Goal: Task Accomplishment & Management: Manage account settings

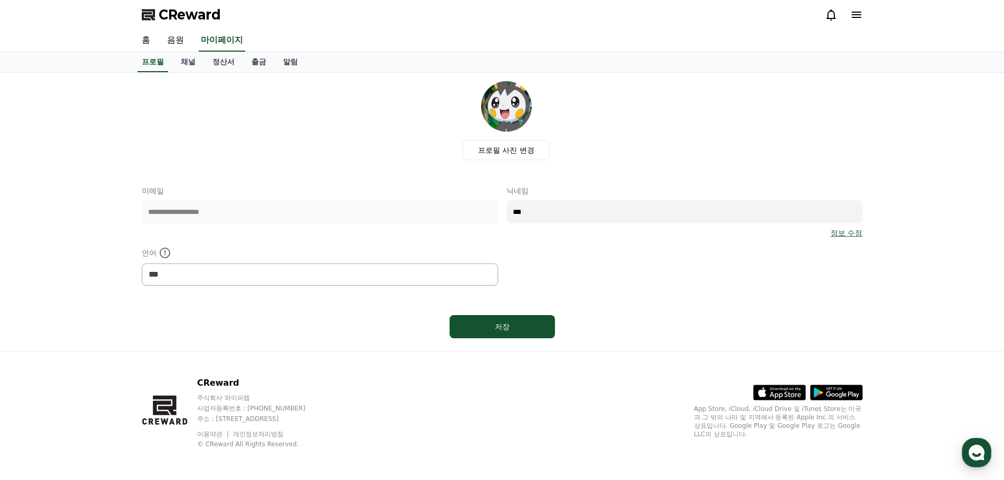
select select "**********"
click at [225, 111] on div "프로필 사진 변경" at bounding box center [506, 120] width 712 height 79
click at [186, 62] on link "채널" at bounding box center [188, 62] width 32 height 20
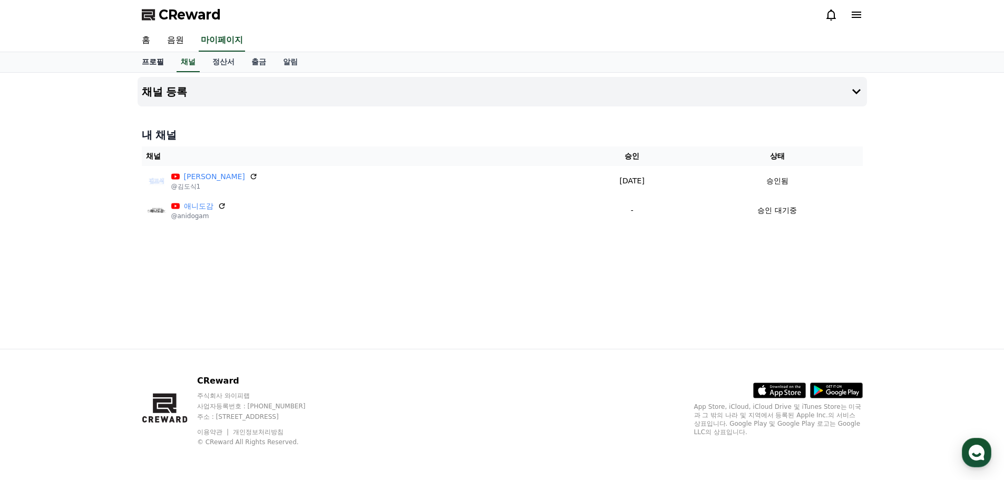
drag, startPoint x: 562, startPoint y: 272, endPoint x: 166, endPoint y: 54, distance: 451.6
click at [562, 268] on div "채널 등록 내 채널 채널 승인 상태 [PERSON_NAME] @[PERSON_NAME]1 [DATE] 09-22 승인됨 애니도감 @anidog…" at bounding box center [502, 211] width 738 height 276
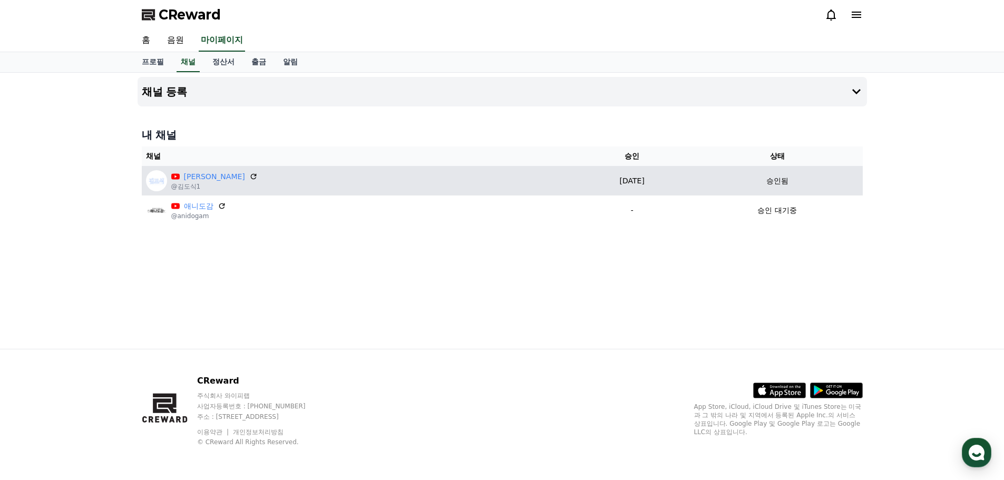
drag, startPoint x: 591, startPoint y: 183, endPoint x: 622, endPoint y: 182, distance: 31.1
click at [622, 182] on p "[DATE]" at bounding box center [631, 180] width 111 height 11
drag, startPoint x: 623, startPoint y: 181, endPoint x: 568, endPoint y: 175, distance: 55.0
click at [576, 175] on p "[DATE]" at bounding box center [631, 180] width 111 height 11
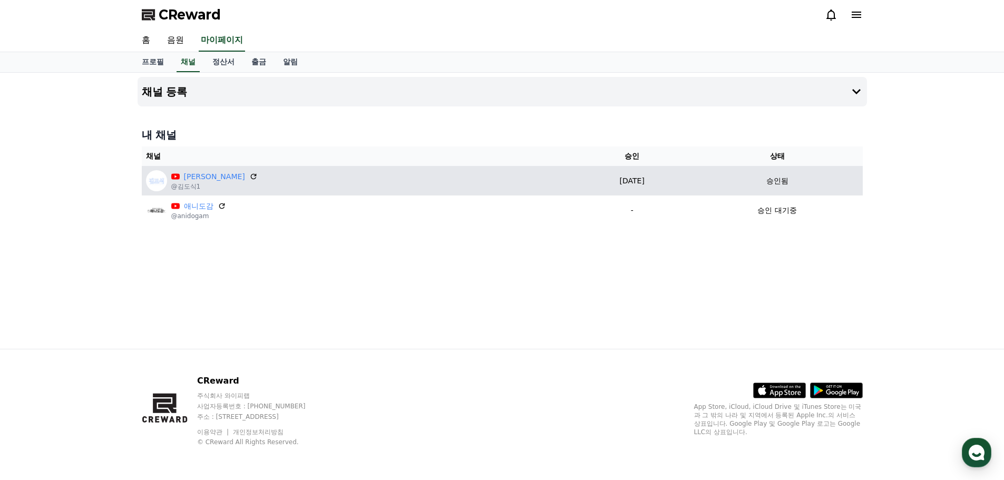
click at [576, 175] on p "[DATE]" at bounding box center [631, 180] width 111 height 11
drag, startPoint x: 558, startPoint y: 184, endPoint x: 614, endPoint y: 179, distance: 56.1
click at [614, 179] on p "[DATE]" at bounding box center [631, 180] width 111 height 11
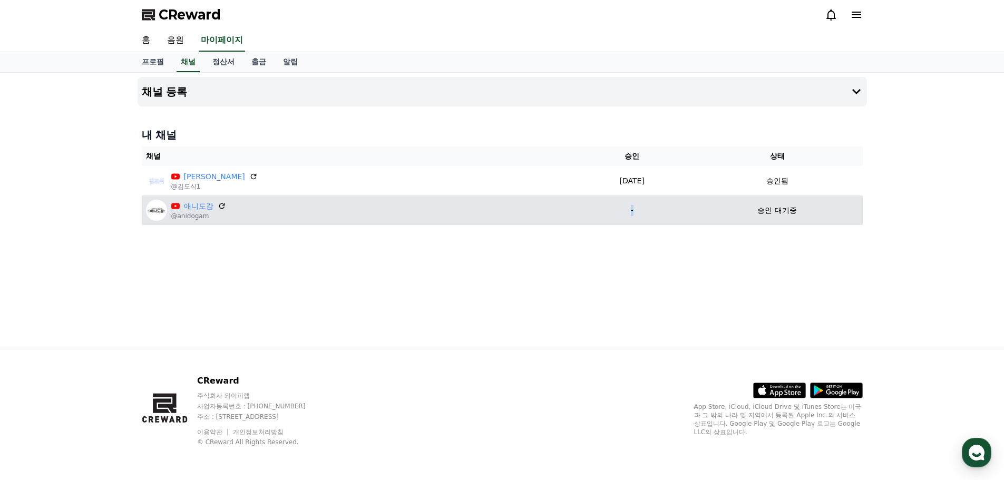
drag, startPoint x: 611, startPoint y: 203, endPoint x: 557, endPoint y: 205, distance: 54.3
click at [572, 205] on td "-" at bounding box center [632, 210] width 120 height 30
click at [576, 205] on p "-" at bounding box center [631, 210] width 111 height 11
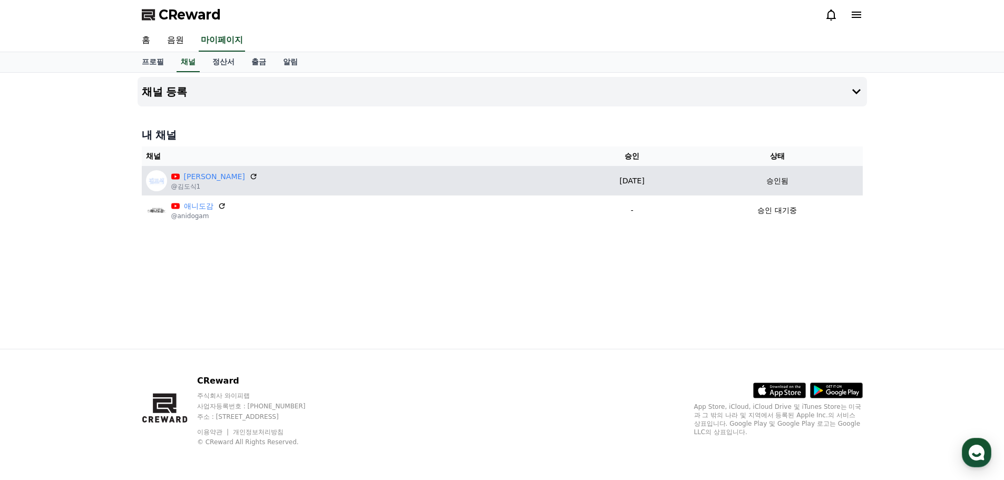
drag, startPoint x: 558, startPoint y: 183, endPoint x: 609, endPoint y: 182, distance: 51.1
click at [609, 182] on p "[DATE]" at bounding box center [631, 180] width 111 height 11
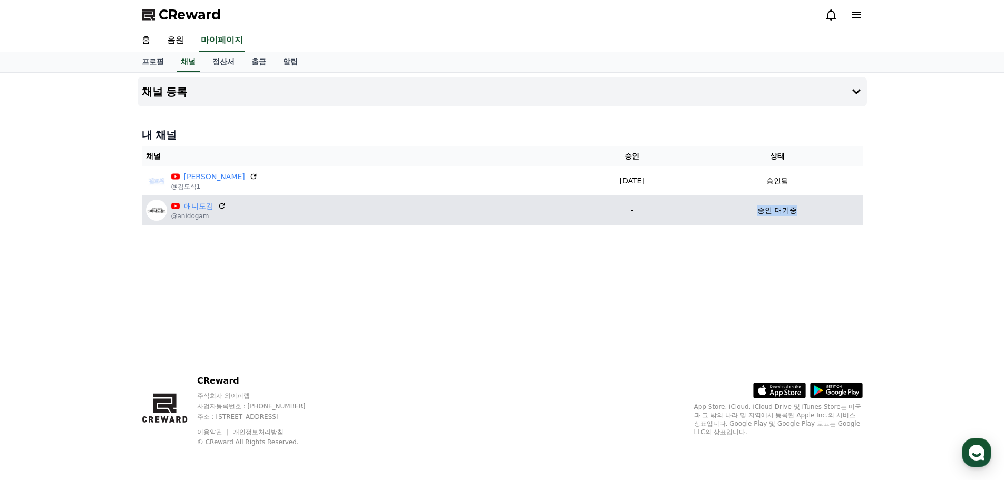
drag, startPoint x: 786, startPoint y: 211, endPoint x: 746, endPoint y: 207, distance: 39.7
click at [746, 207] on div "승인 대기중" at bounding box center [777, 210] width 162 height 11
drag, startPoint x: 746, startPoint y: 207, endPoint x: 786, endPoint y: 209, distance: 39.5
click at [786, 209] on div "승인 대기중" at bounding box center [777, 210] width 162 height 11
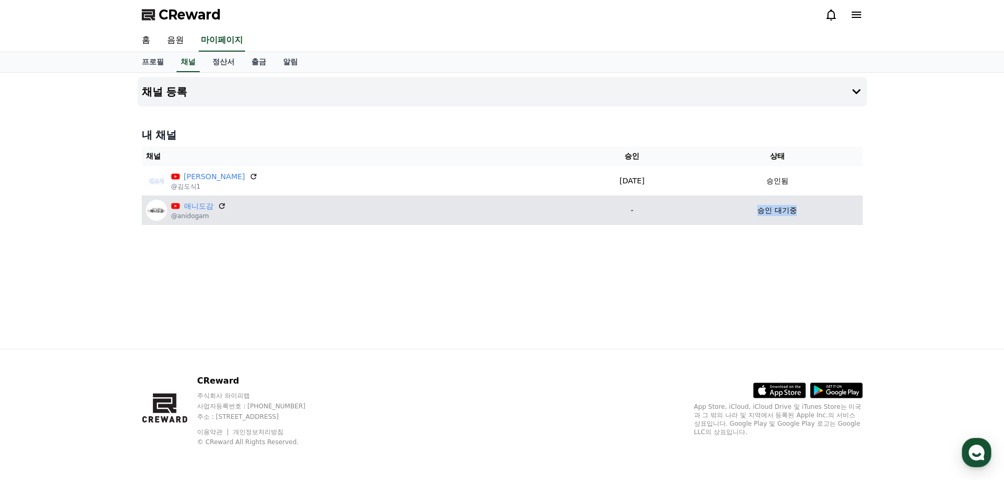
click at [786, 209] on p "승인 대기중" at bounding box center [776, 210] width 39 height 11
drag, startPoint x: 786, startPoint y: 214, endPoint x: 736, endPoint y: 217, distance: 50.1
click at [736, 217] on td "승인 대기중" at bounding box center [777, 210] width 171 height 30
drag, startPoint x: 739, startPoint y: 214, endPoint x: 779, endPoint y: 211, distance: 40.1
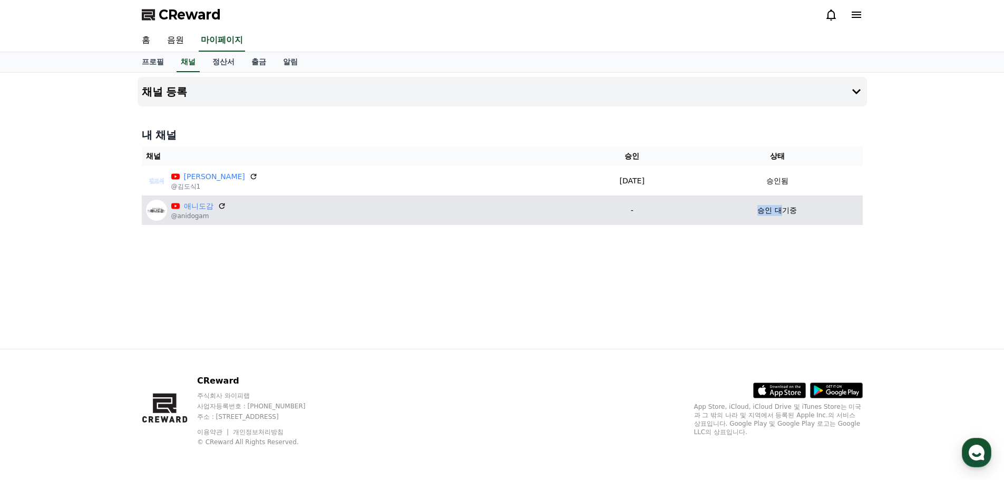
click at [779, 211] on div "승인 대기중" at bounding box center [777, 210] width 162 height 11
click at [793, 211] on div "승인 대기중" at bounding box center [777, 210] width 162 height 11
drag, startPoint x: 793, startPoint y: 211, endPoint x: 805, endPoint y: 210, distance: 12.1
click at [795, 211] on div "승인 대기중" at bounding box center [777, 210] width 162 height 11
drag, startPoint x: 805, startPoint y: 210, endPoint x: 748, endPoint y: 210, distance: 56.9
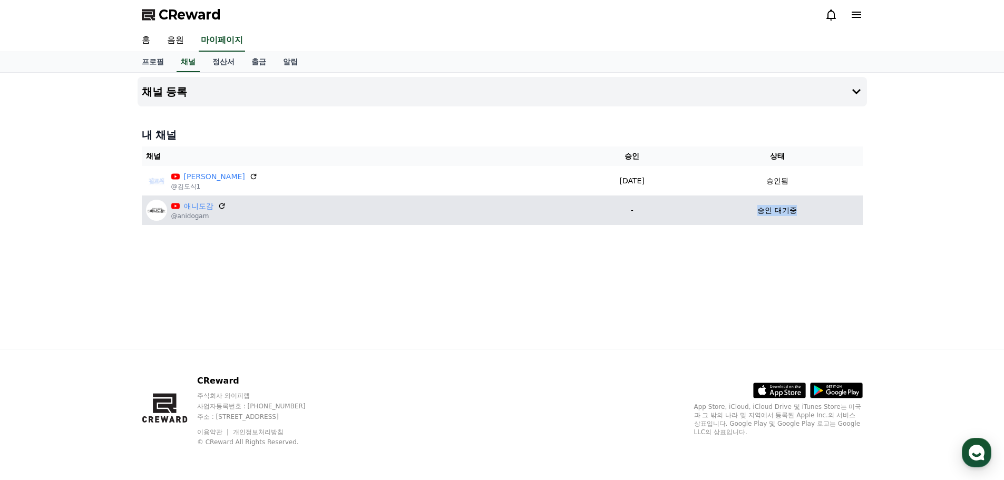
click at [748, 210] on div "승인 대기중" at bounding box center [777, 210] width 162 height 11
click at [757, 210] on p "승인 대기중" at bounding box center [776, 210] width 39 height 11
drag, startPoint x: 747, startPoint y: 210, endPoint x: 785, endPoint y: 210, distance: 37.9
click at [785, 210] on div "승인 대기중" at bounding box center [777, 210] width 162 height 11
click at [785, 210] on p "승인 대기중" at bounding box center [776, 210] width 39 height 11
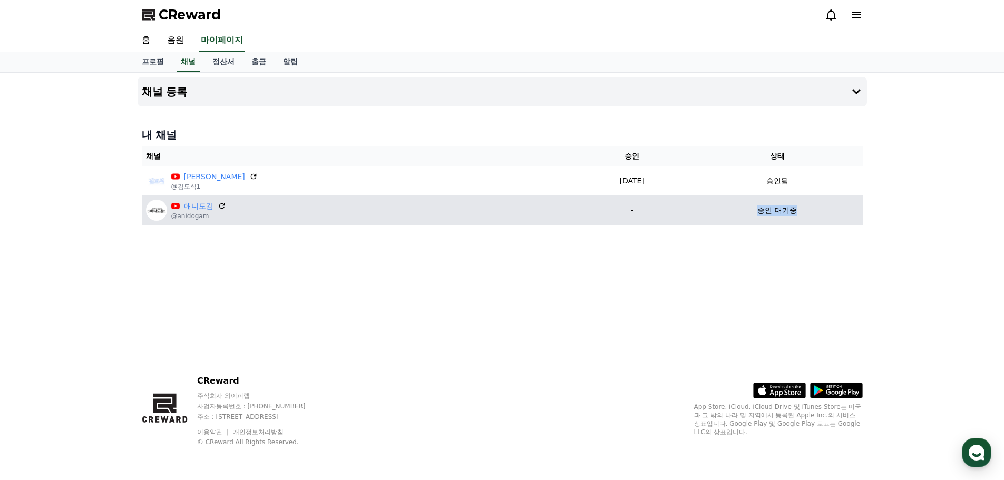
drag, startPoint x: 770, startPoint y: 214, endPoint x: 743, endPoint y: 211, distance: 27.6
click at [743, 211] on div "승인 대기중" at bounding box center [777, 210] width 162 height 11
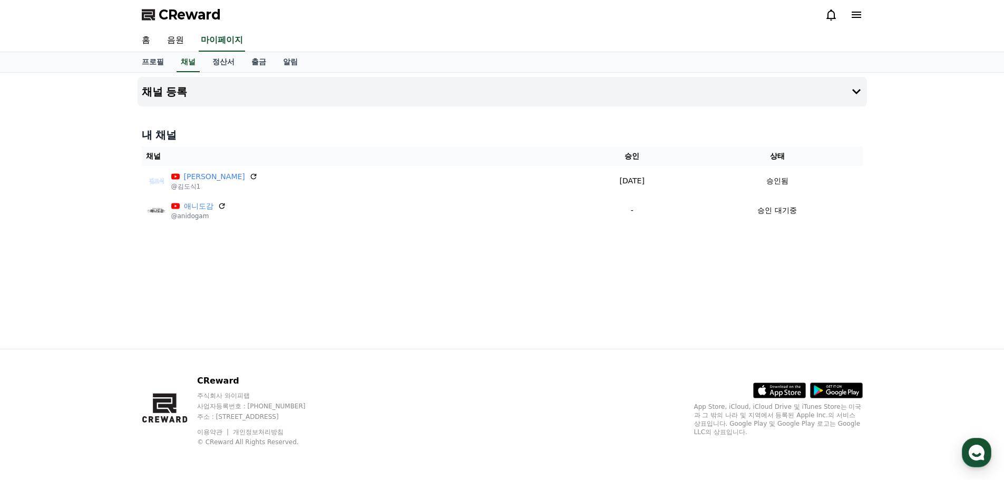
click at [475, 296] on div "채널 등록 내 채널 채널 승인 상태 [PERSON_NAME] @[PERSON_NAME]1 [DATE] 09-22 승인됨 애니도감 @anidog…" at bounding box center [502, 211] width 738 height 276
click at [34, 233] on div "채널 등록 내 채널 채널 승인 상태 [PERSON_NAME] @[PERSON_NAME]1 [DATE] 09-22 승인됨 애니도감 @anidog…" at bounding box center [502, 211] width 1004 height 276
click at [656, 285] on div "채널 등록 내 채널 채널 승인 상태 [PERSON_NAME] @[PERSON_NAME]1 [DATE] 09-22 승인됨 애니도감 @anidog…" at bounding box center [502, 211] width 738 height 276
click at [218, 60] on link "정산서" at bounding box center [223, 62] width 39 height 20
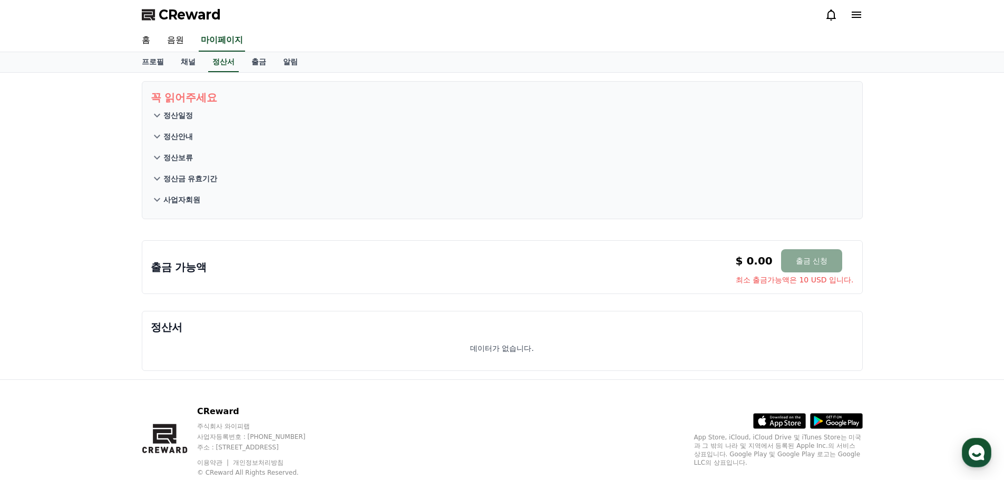
click at [184, 117] on p "정산일정" at bounding box center [178, 115] width 30 height 11
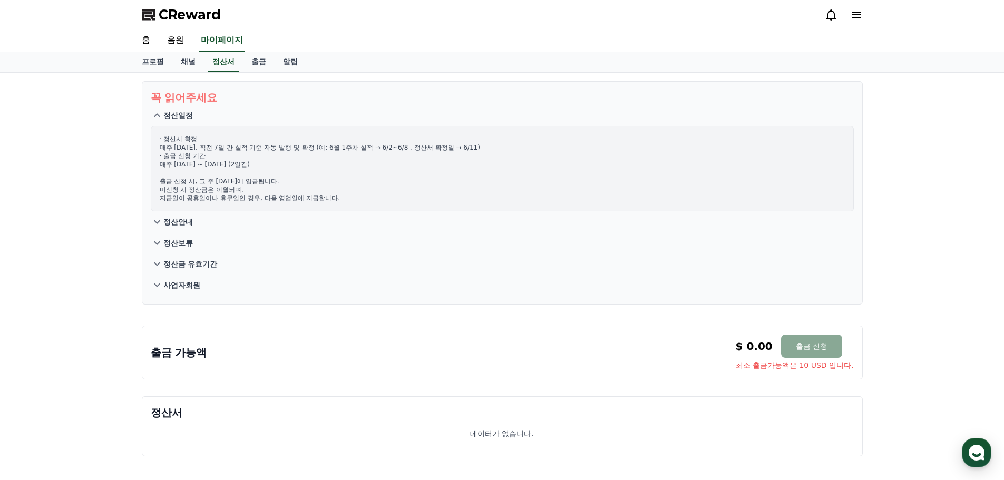
click at [188, 117] on p "정산일정" at bounding box center [178, 115] width 30 height 11
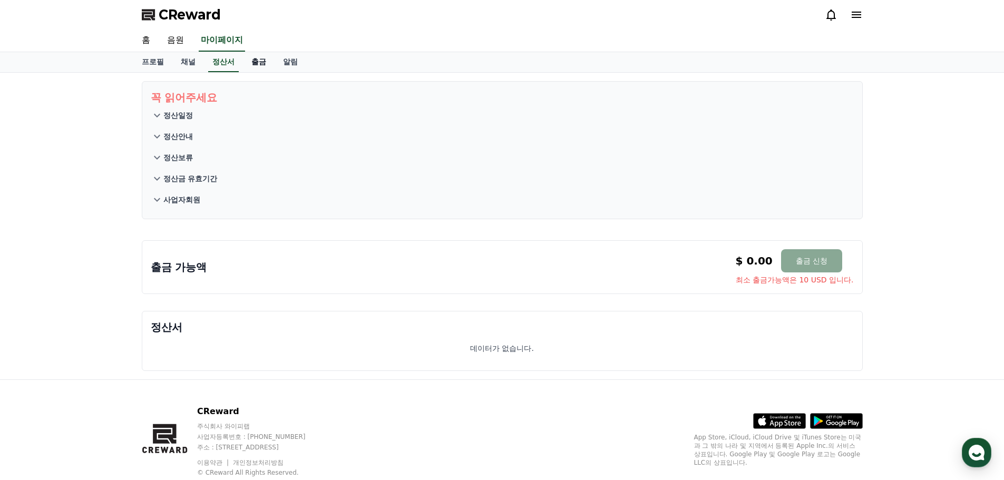
click at [263, 67] on link "출금" at bounding box center [259, 62] width 32 height 20
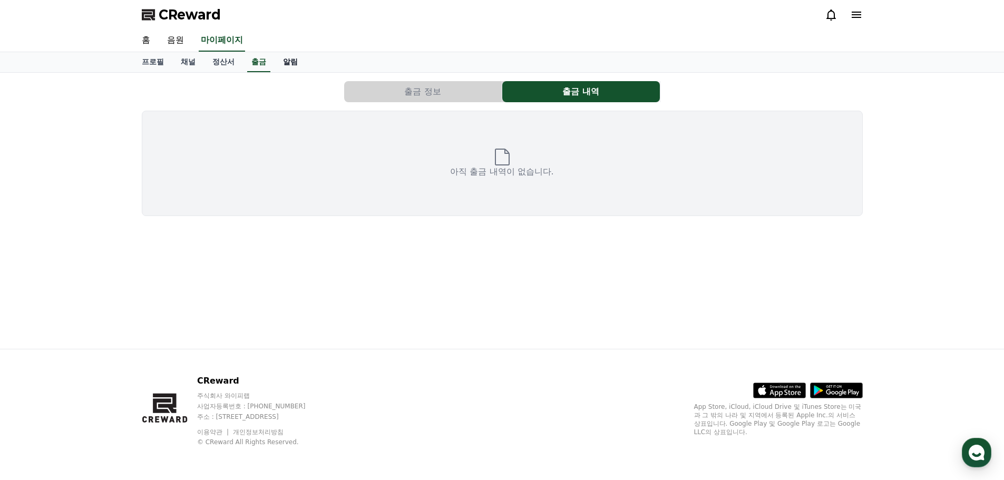
click at [281, 62] on link "알림" at bounding box center [291, 62] width 32 height 20
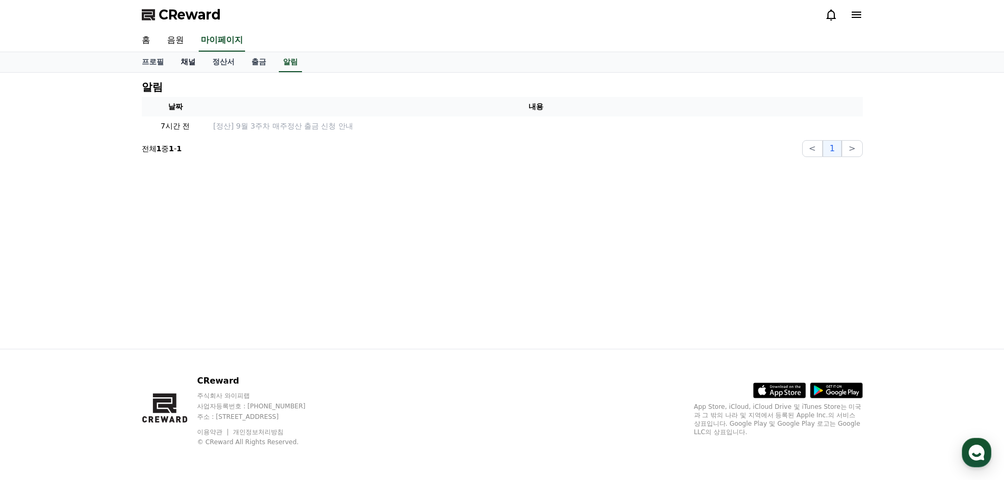
click at [198, 62] on link "채널" at bounding box center [188, 62] width 32 height 20
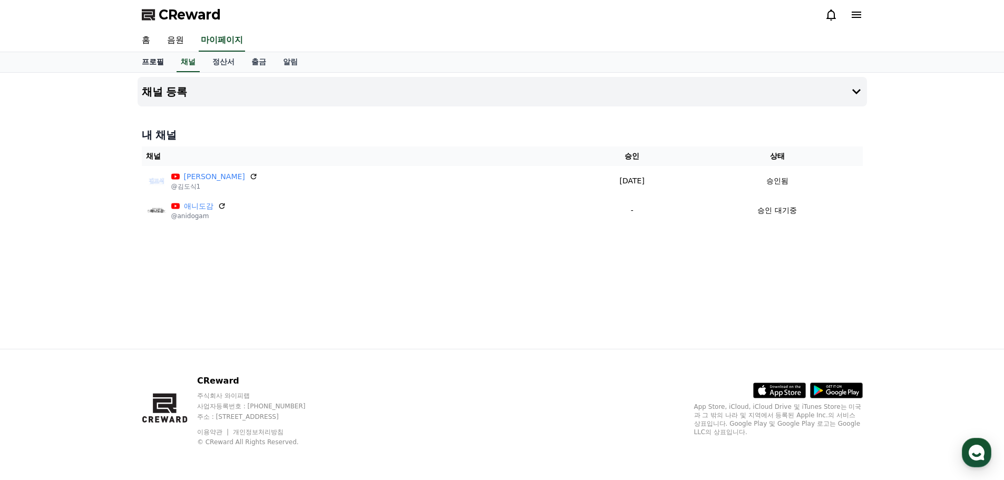
click at [133, 61] on link "프로필" at bounding box center [152, 62] width 39 height 20
select select "**********"
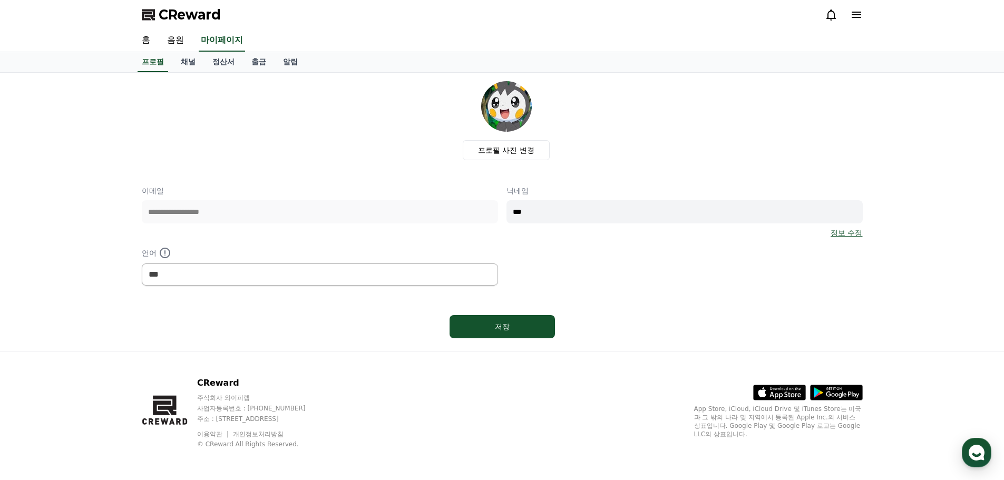
click at [26, 167] on div "**********" at bounding box center [502, 212] width 1004 height 278
click at [178, 39] on link "음원" at bounding box center [176, 41] width 34 height 22
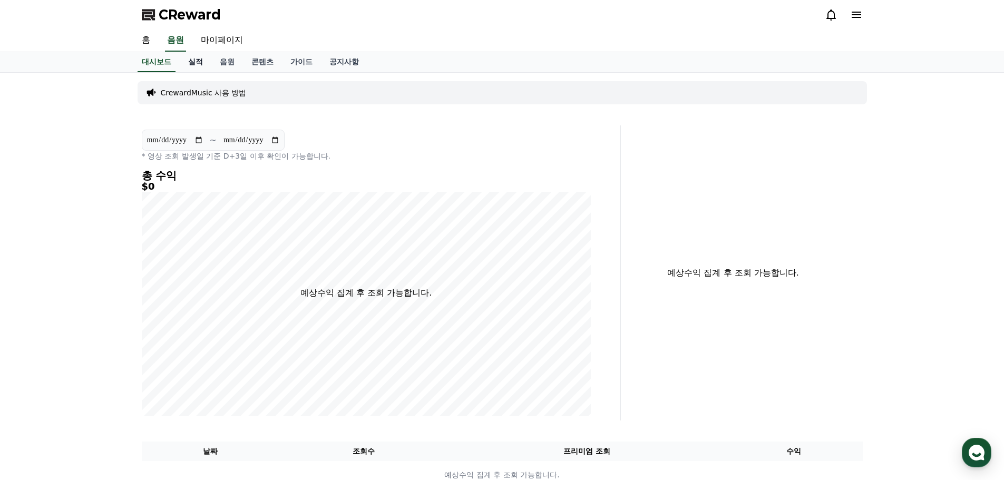
click at [193, 66] on link "실적" at bounding box center [196, 62] width 32 height 20
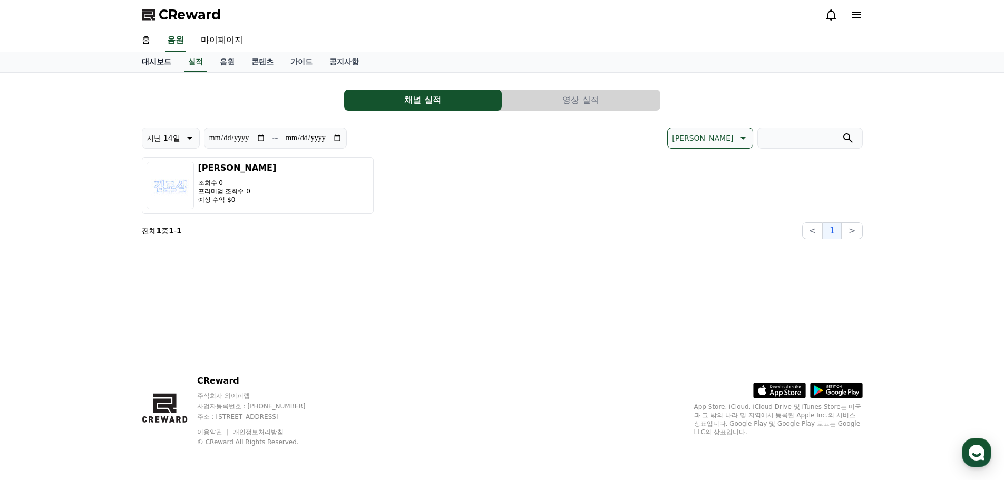
click at [155, 65] on link "대시보드" at bounding box center [156, 62] width 46 height 20
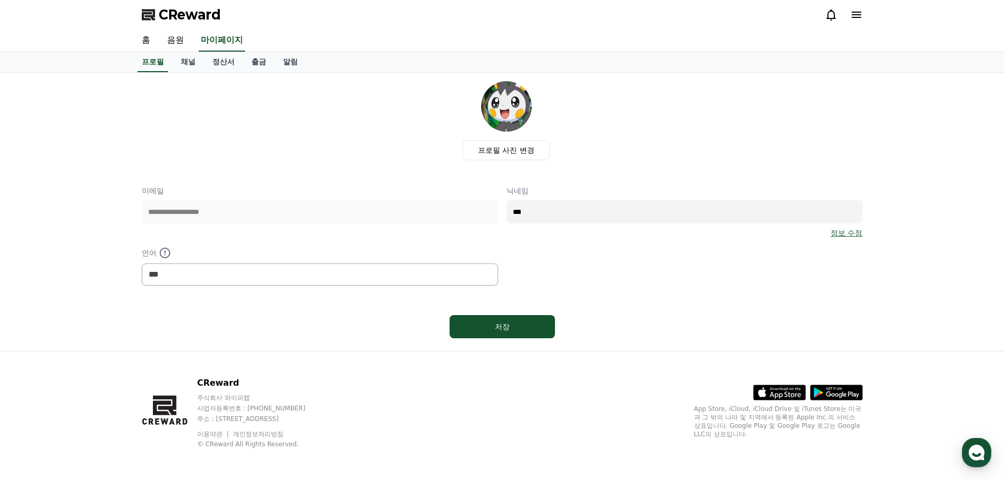
select select "**********"
click at [193, 64] on link "채널" at bounding box center [188, 62] width 32 height 20
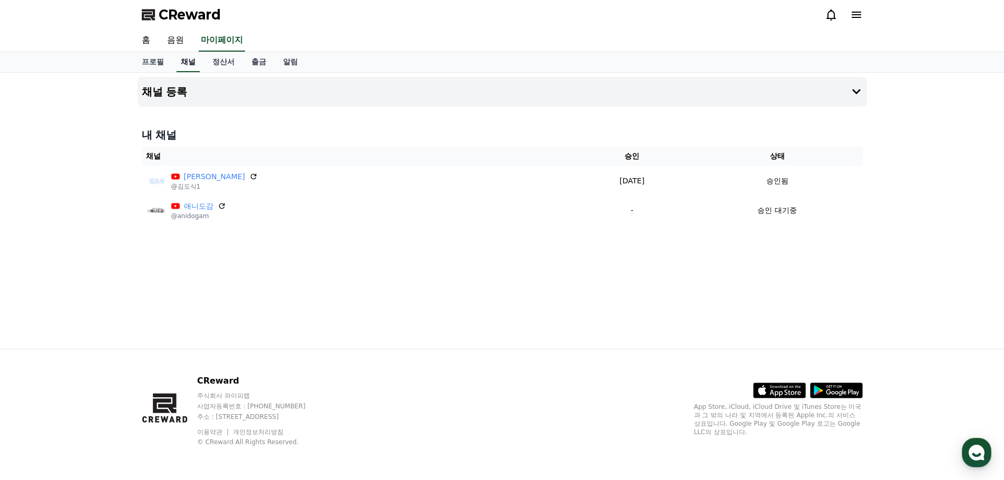
click at [193, 64] on link "채널" at bounding box center [188, 62] width 23 height 20
click at [581, 279] on div "채널 등록 내 채널 채널 승인 상태 [PERSON_NAME] @[PERSON_NAME]1 [DATE] 09-22 승인됨 애니도감 @anidog…" at bounding box center [502, 211] width 738 height 276
click at [575, 276] on div "채널 등록 내 채널 채널 승인 상태 [PERSON_NAME] @[PERSON_NAME]1 [DATE] 09-22 승인됨 애니도감 @anidog…" at bounding box center [502, 211] width 738 height 276
click at [507, 304] on div "채널 등록 내 채널 채널 승인 상태 [PERSON_NAME] @[PERSON_NAME]1 [DATE] 09-22 승인됨 애니도감 @anidog…" at bounding box center [502, 211] width 738 height 276
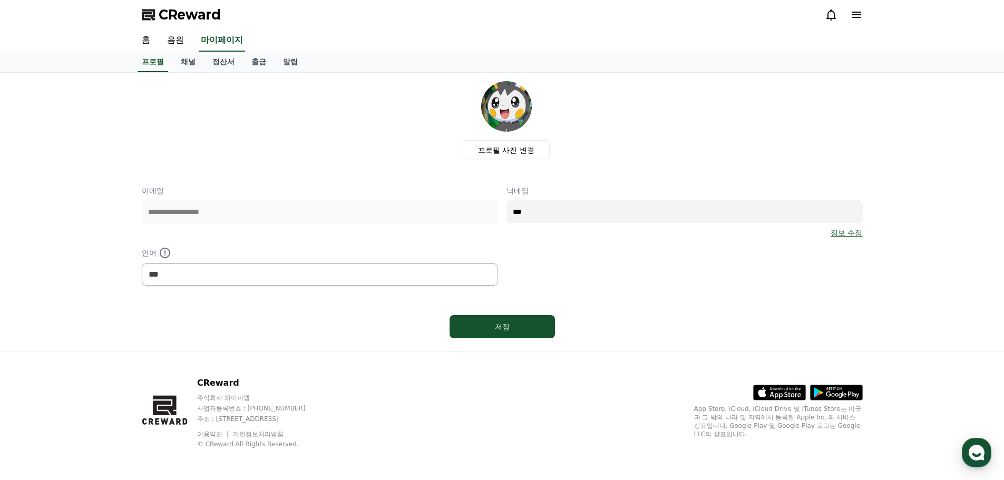
select select "**********"
click at [185, 64] on link "채널" at bounding box center [188, 62] width 32 height 20
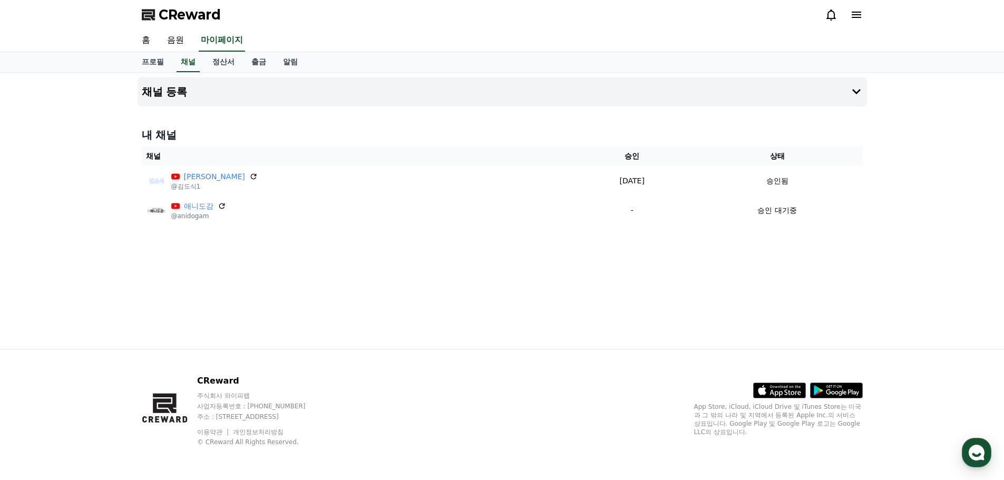
click at [11, 234] on div "채널 등록 내 채널 채널 승인 상태 [PERSON_NAME] @[PERSON_NAME]1 [DATE] 09-22 승인됨 애니도감 @anidog…" at bounding box center [502, 211] width 1004 height 276
click at [155, 60] on link "프로필" at bounding box center [152, 62] width 39 height 20
select select "**********"
